Goal: Answer question/provide support: Share knowledge or assist other users

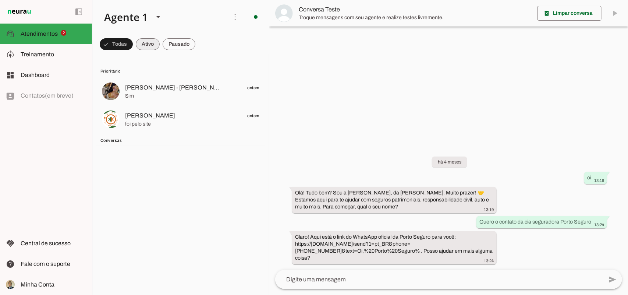
click at [148, 43] on span at bounding box center [148, 44] width 24 height 18
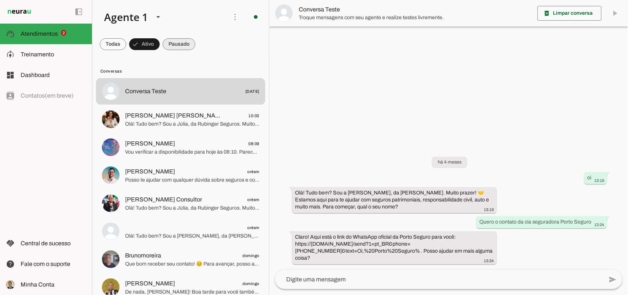
click at [178, 45] on span at bounding box center [179, 44] width 33 height 18
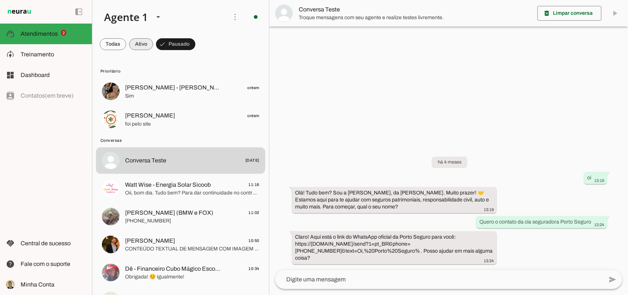
click at [139, 39] on span at bounding box center [141, 44] width 24 height 18
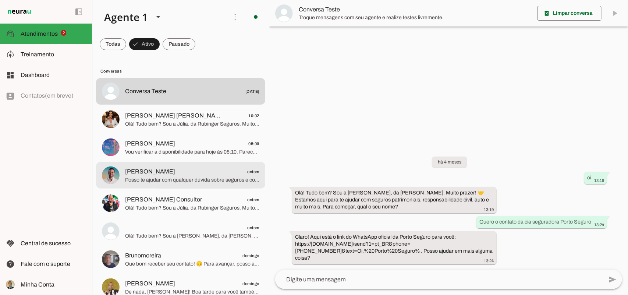
click at [174, 177] on span "Posso te ajudar com qualquer dúvida sobre seguros e consórcios. Qual é a sua ne…" at bounding box center [192, 179] width 134 height 7
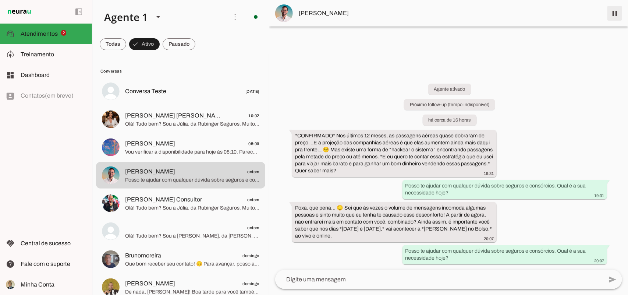
click at [616, 11] on span at bounding box center [615, 13] width 18 height 18
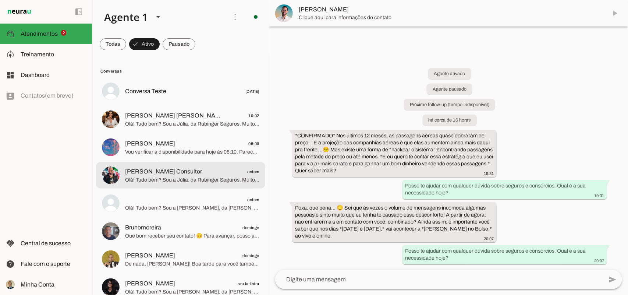
click at [192, 177] on span "Olá! Tudo bem? Sou a Júlia, da Rubinger Seguros. Muito prazer! 🤝 Estamos aqui p…" at bounding box center [192, 179] width 134 height 7
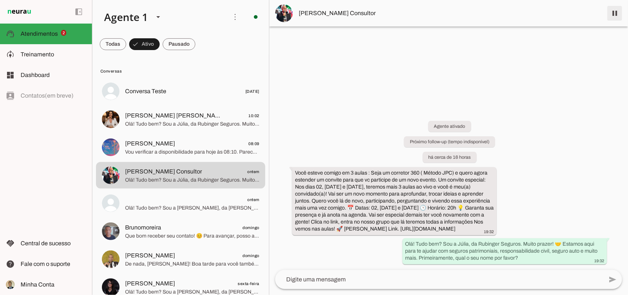
click at [613, 14] on span at bounding box center [615, 13] width 18 height 18
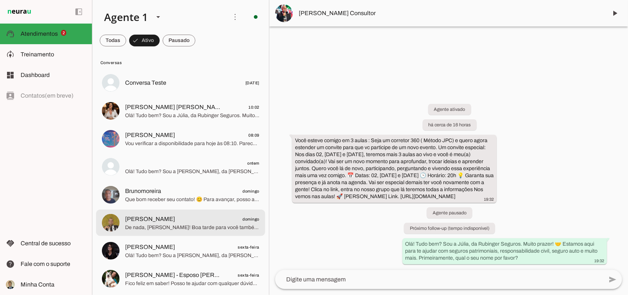
scroll to position [10, 0]
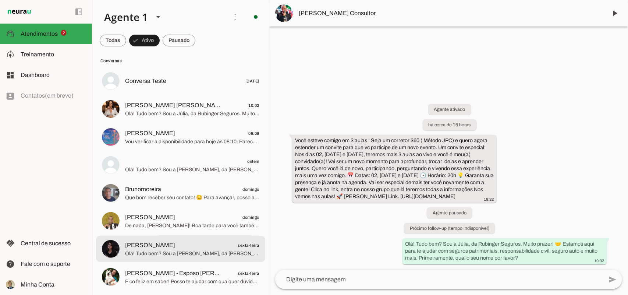
click at [176, 252] on span "Olá! Tudo bem? Sou a [PERSON_NAME], da [PERSON_NAME]. Muito prazer! 🤝 Oferecemo…" at bounding box center [192, 252] width 134 height 7
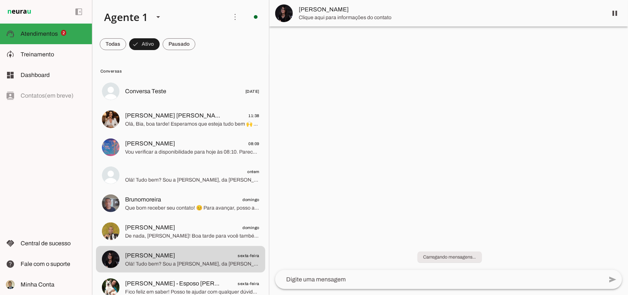
click at [390, 192] on chat-widget "pause O agente está respondendo mensagens. Caso novas mensagens sejam enviadas …" at bounding box center [448, 147] width 359 height 295
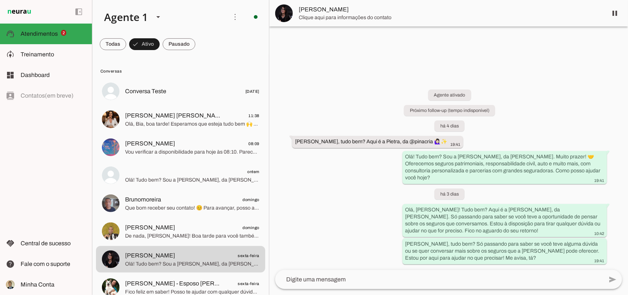
click at [359, 201] on div "Agente ativado Próximo follow-up (tempo indisponível) há 4 dias [PERSON_NAME], …" at bounding box center [448, 171] width 359 height 196
click at [379, 81] on div "Agente ativado Próximo follow-up (tempo indisponível) há 4 dias [PERSON_NAME], …" at bounding box center [448, 171] width 359 height 196
